Goal: Task Accomplishment & Management: Use online tool/utility

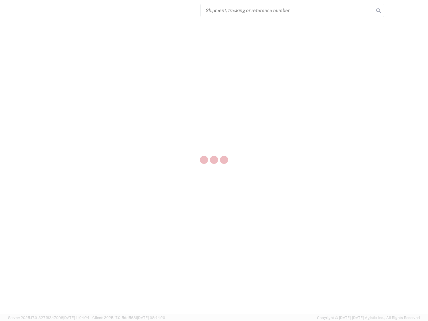
select select "US"
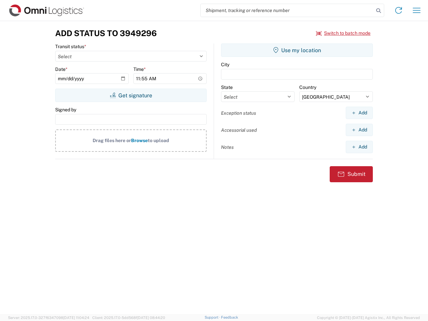
click at [287, 10] on input "search" at bounding box center [287, 10] width 173 height 13
click at [379, 11] on icon at bounding box center [378, 10] width 9 height 9
click at [399, 10] on icon at bounding box center [398, 10] width 11 height 11
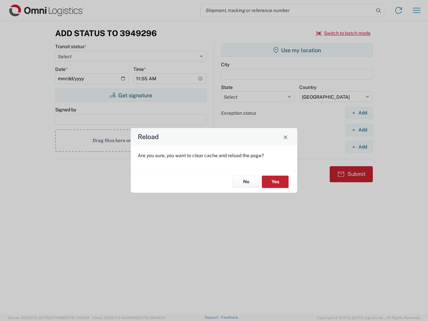
click at [417, 10] on div "Reload Are you sure, you want to clear cache and reload the page? No Yes" at bounding box center [214, 160] width 428 height 321
click at [343, 33] on div "Reload Are you sure, you want to clear cache and reload the page? No Yes" at bounding box center [214, 160] width 428 height 321
click at [131, 95] on div "Reload Are you sure, you want to clear cache and reload the page? No Yes" at bounding box center [214, 160] width 428 height 321
click at [297, 50] on div "Reload Are you sure, you want to clear cache and reload the page? No Yes" at bounding box center [214, 160] width 428 height 321
click at [359, 113] on div "Reload Are you sure, you want to clear cache and reload the page? No Yes" at bounding box center [214, 160] width 428 height 321
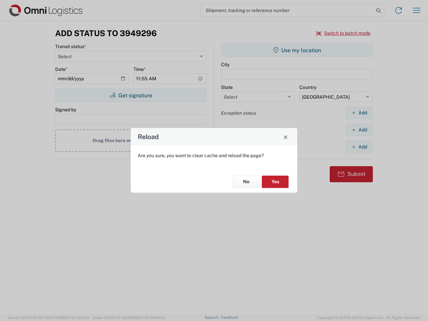
click at [359, 130] on div "Reload Are you sure, you want to clear cache and reload the page? No Yes" at bounding box center [214, 160] width 428 height 321
click at [359, 147] on div "Reload Are you sure, you want to clear cache and reload the page? No Yes" at bounding box center [214, 160] width 428 height 321
